Goal: Information Seeking & Learning: Find specific fact

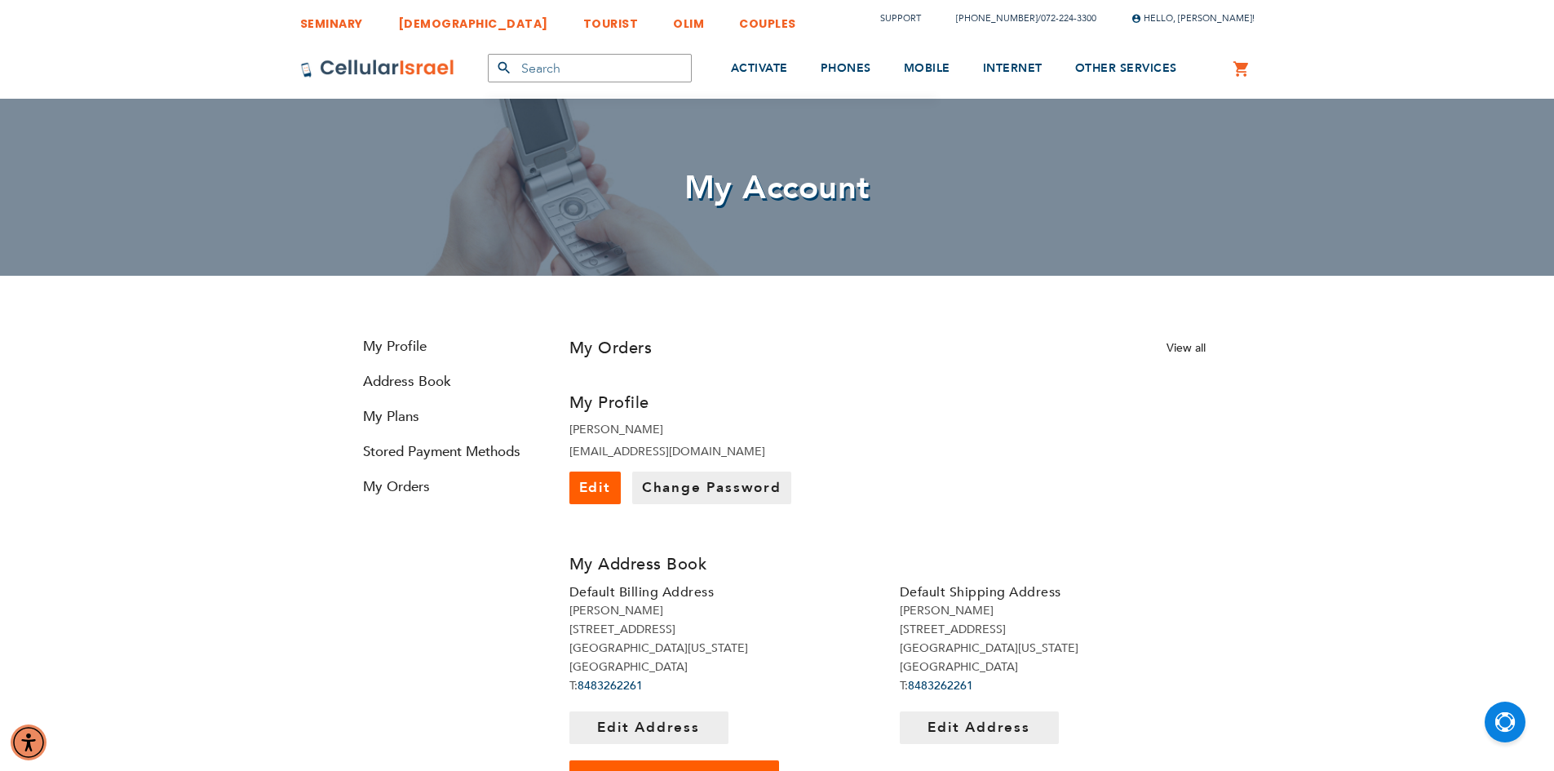
click at [516, 64] on button "submit" at bounding box center [504, 68] width 33 height 29
click at [529, 64] on input "text" at bounding box center [590, 68] width 204 height 29
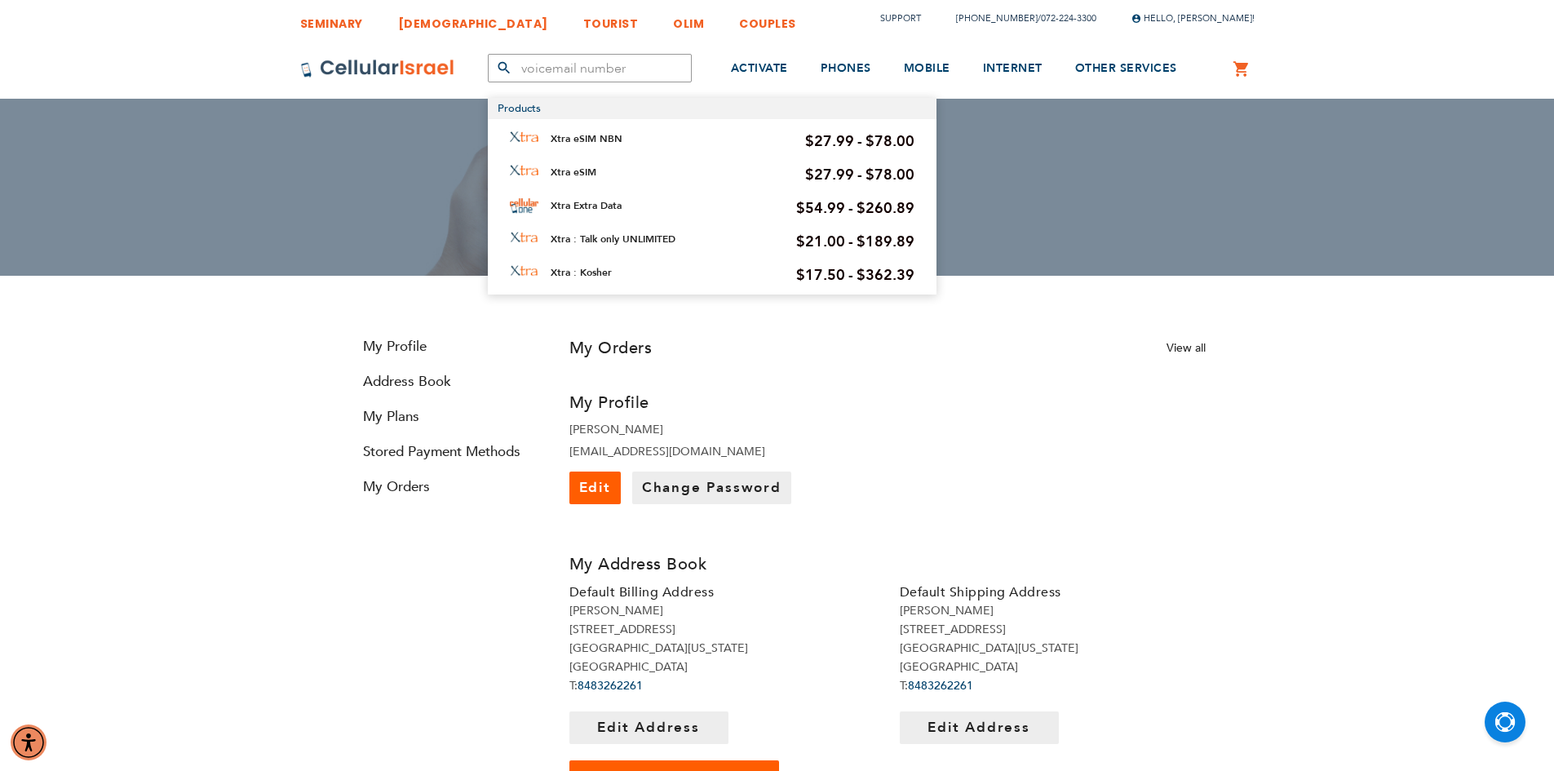
type input "voicemail number"
click at [488, 54] on button "submit" at bounding box center [504, 68] width 33 height 29
